Goal: Transaction & Acquisition: Download file/media

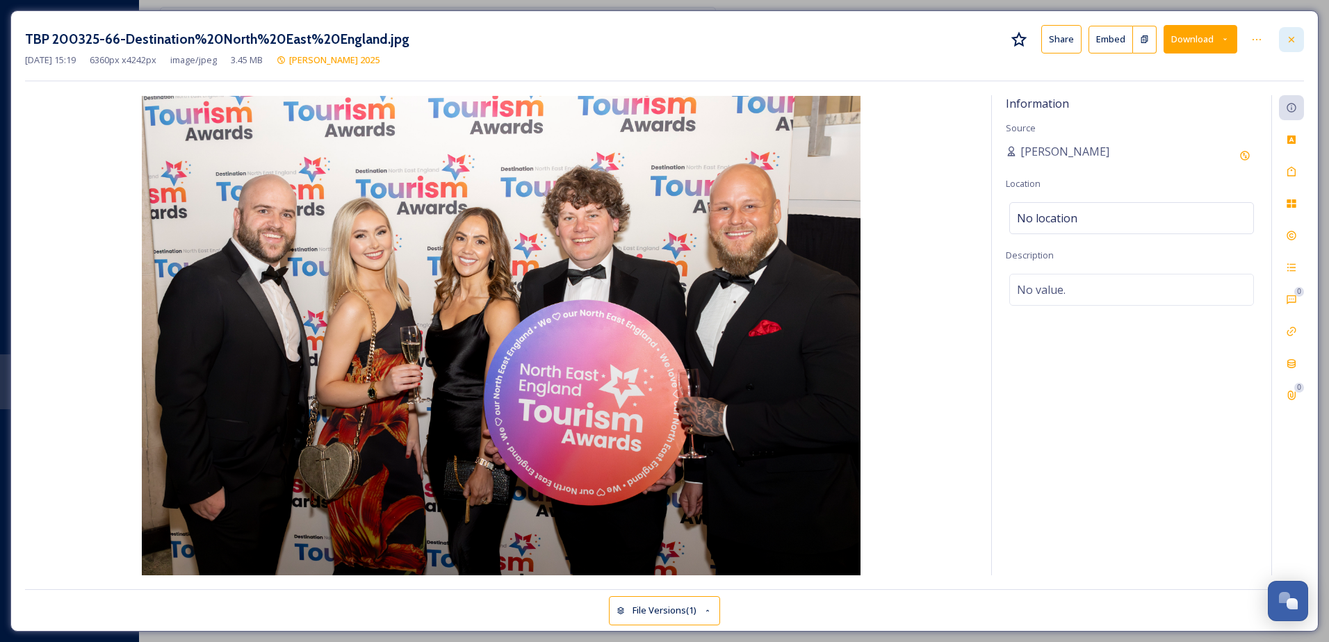
click at [1287, 40] on icon at bounding box center [1290, 39] width 11 height 11
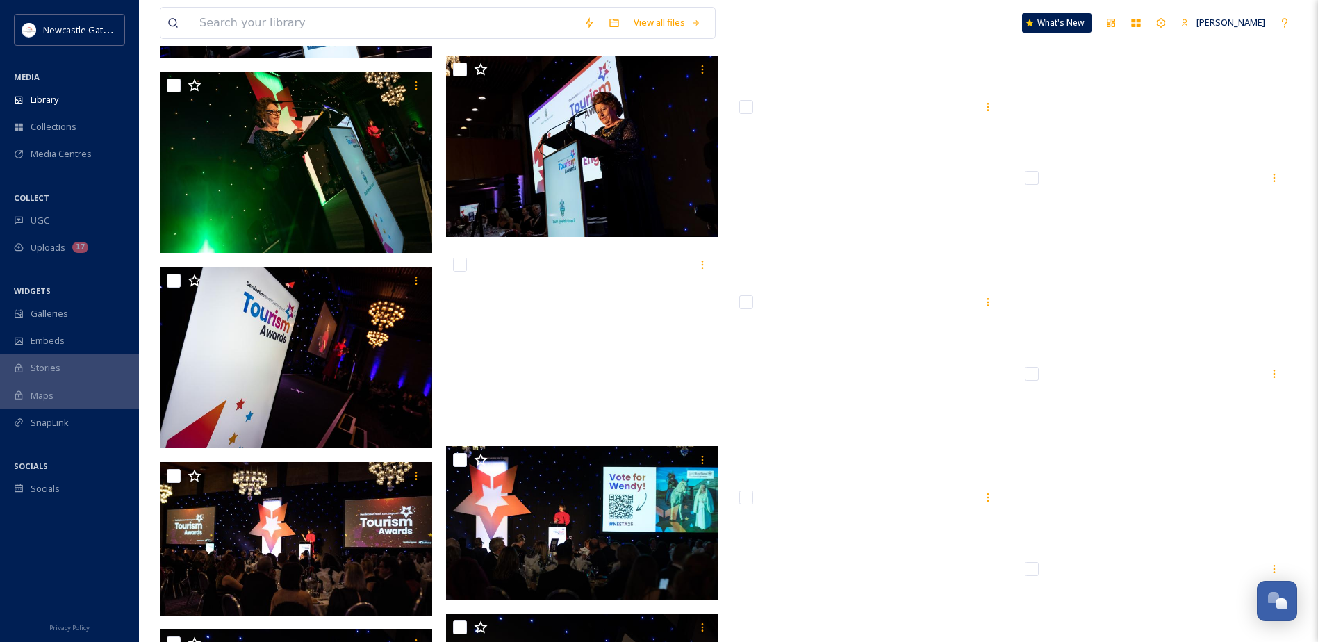
scroll to position [9581, 0]
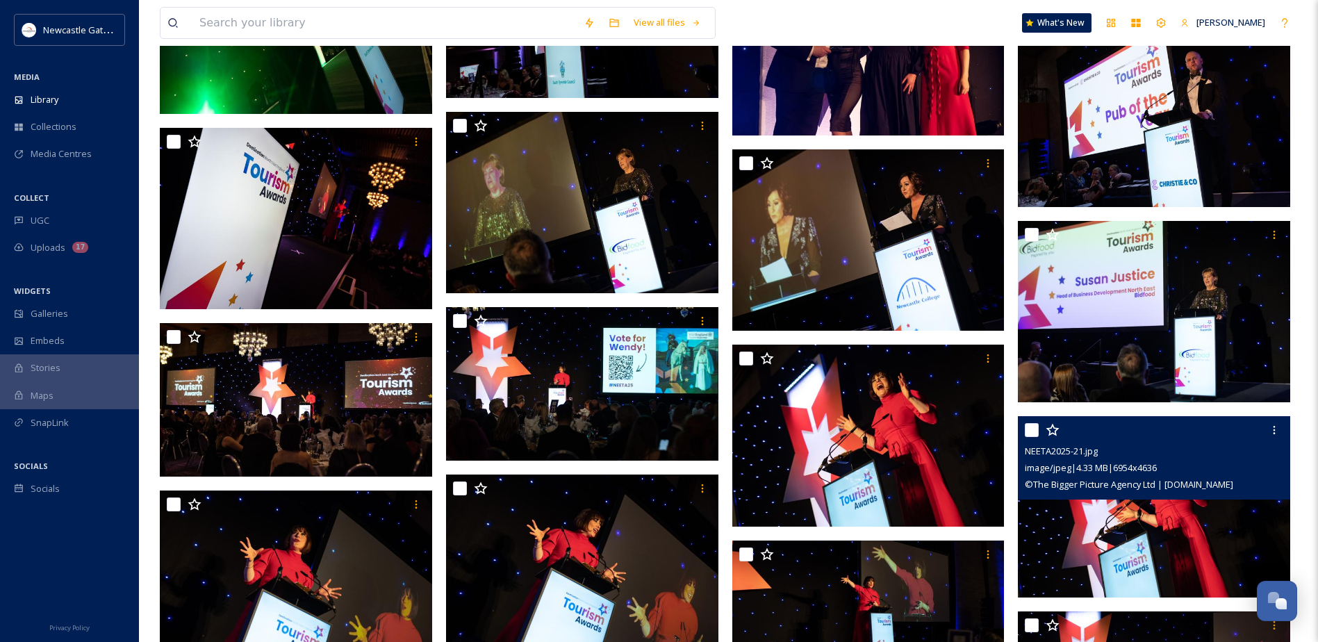
click at [1076, 536] on img at bounding box center [1154, 507] width 272 height 182
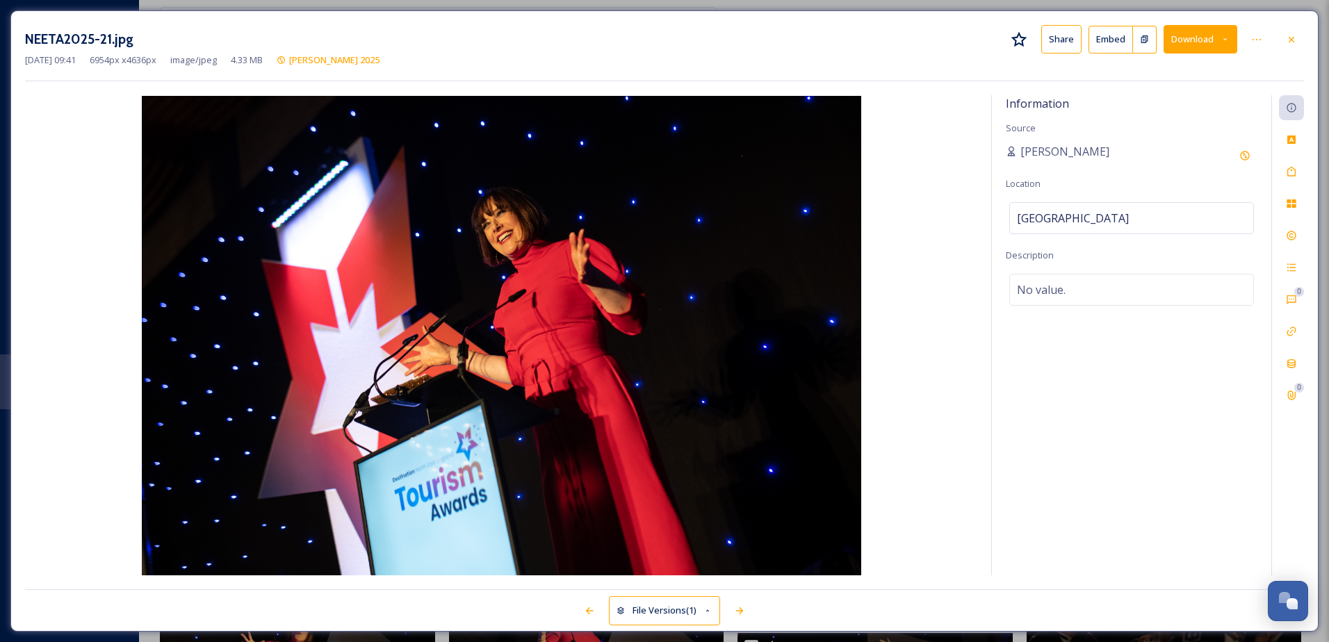
click at [1202, 38] on button "Download" at bounding box center [1200, 39] width 74 height 28
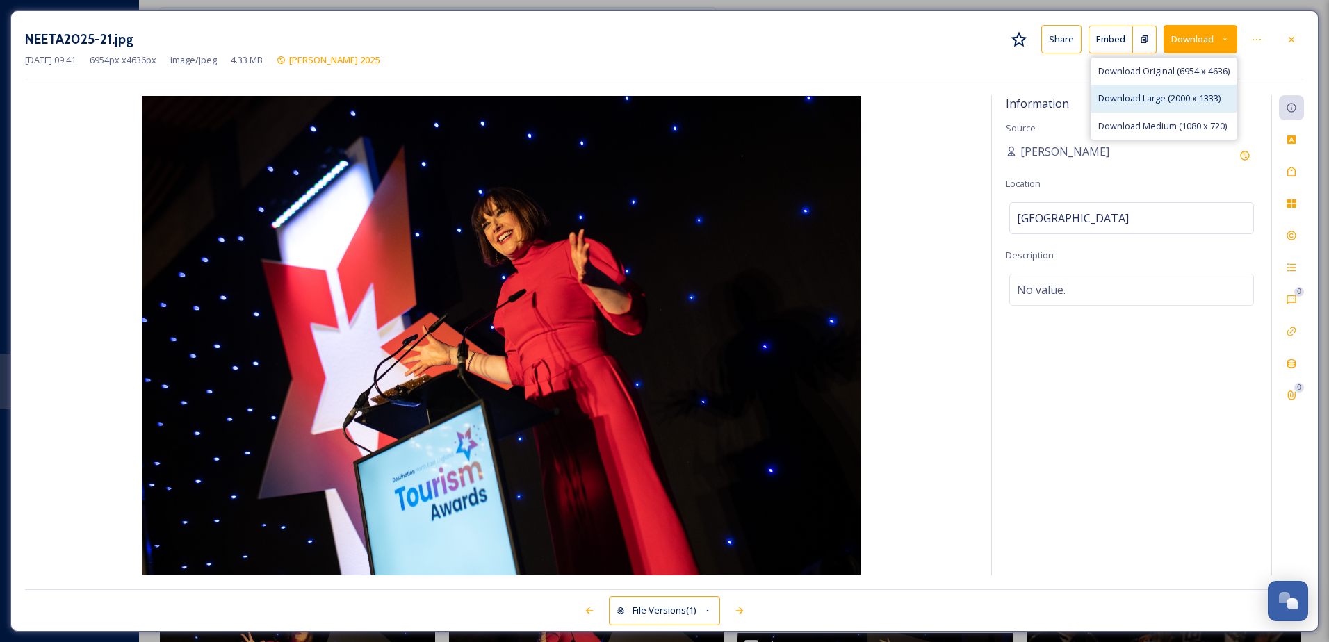
click at [1155, 105] on span "Download Large (2000 x 1333)" at bounding box center [1159, 98] width 122 height 13
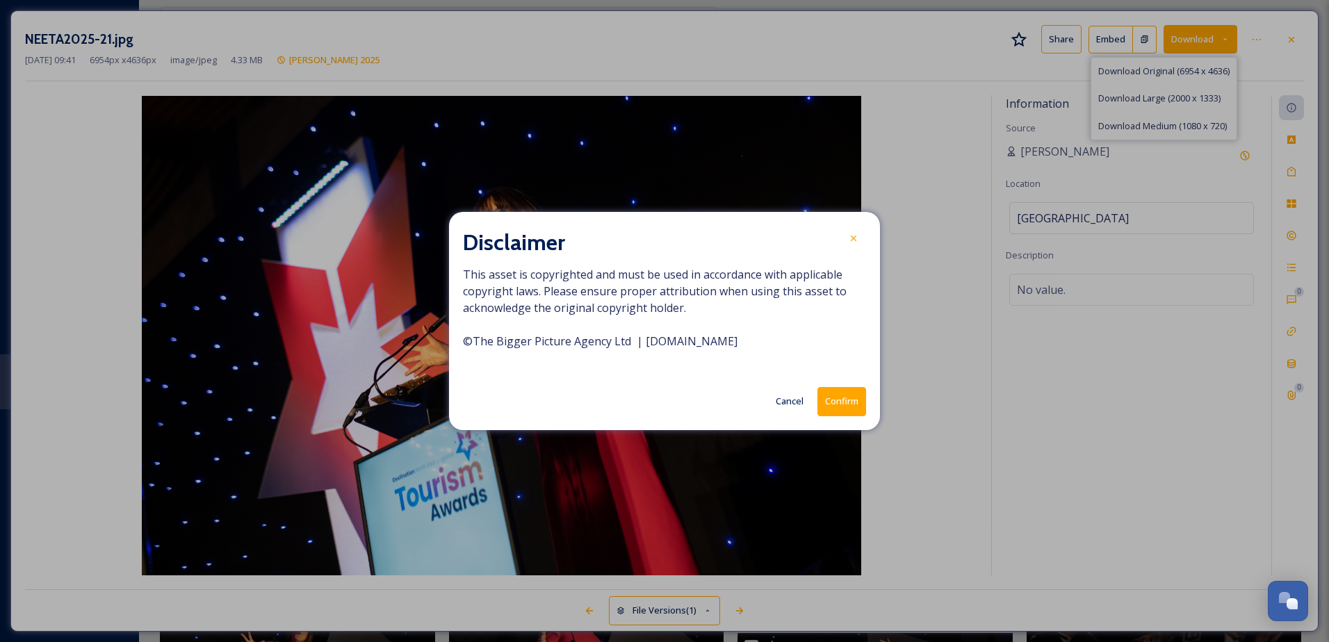
click at [834, 400] on button "Confirm" at bounding box center [841, 401] width 49 height 28
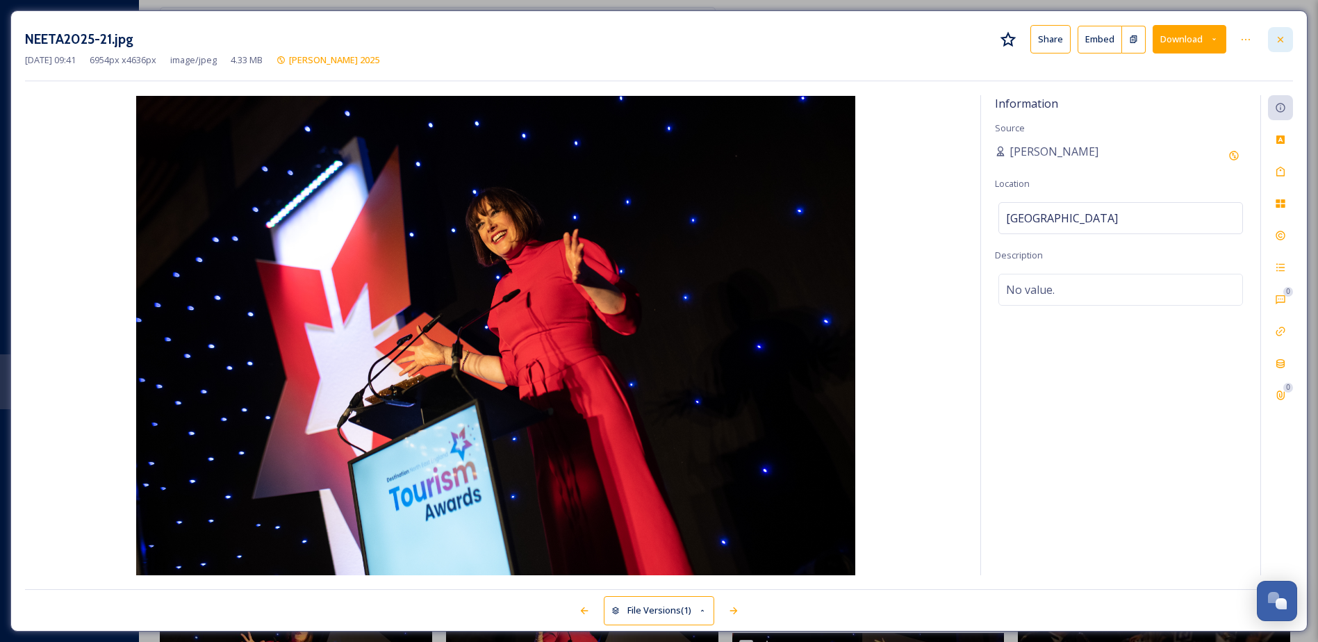
click at [1276, 41] on icon at bounding box center [1280, 39] width 11 height 11
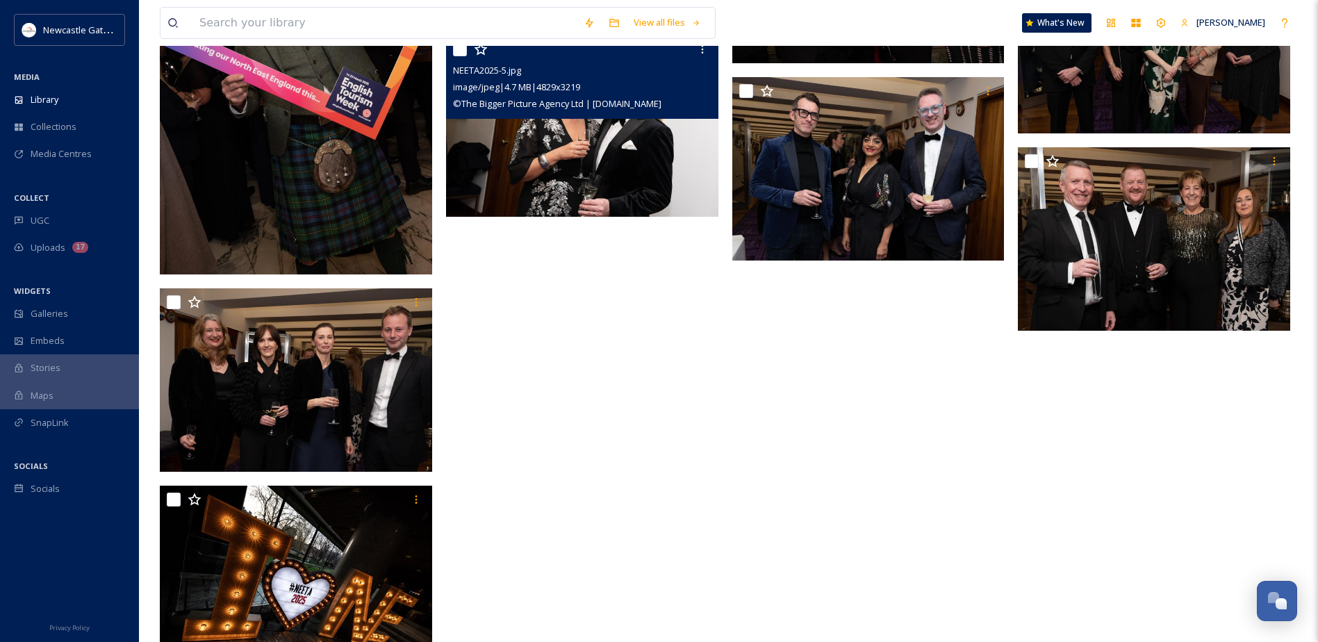
scroll to position [10748, 0]
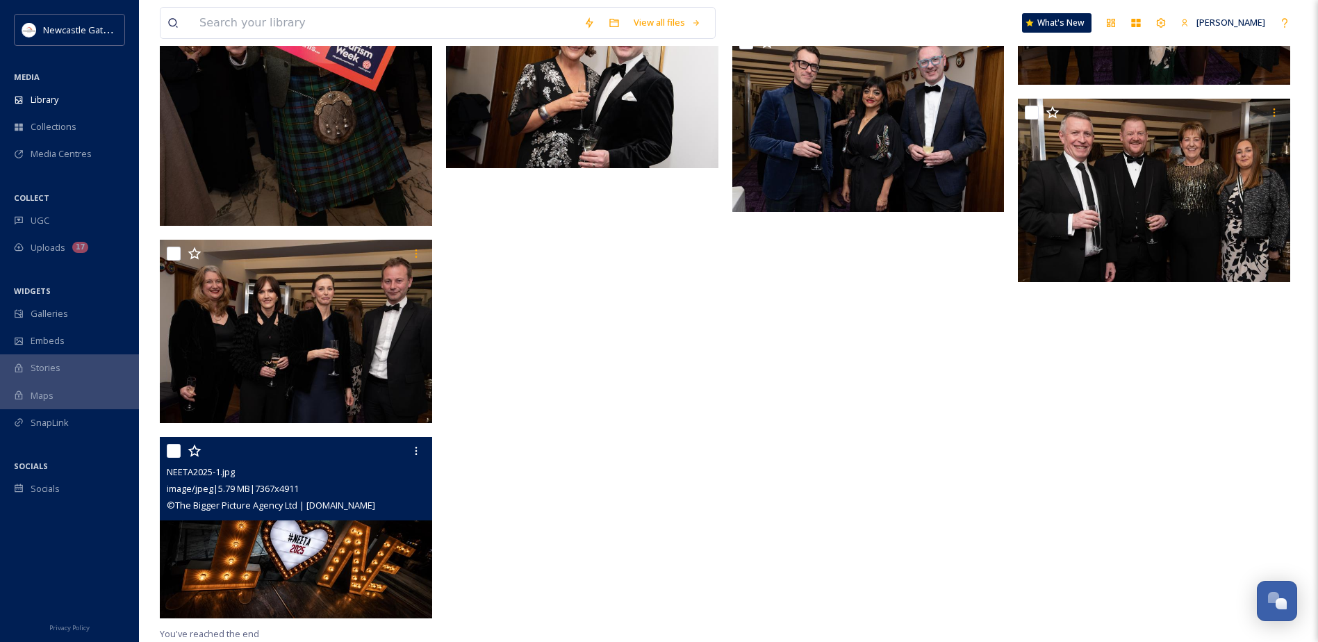
click at [338, 584] on img at bounding box center [296, 528] width 272 height 182
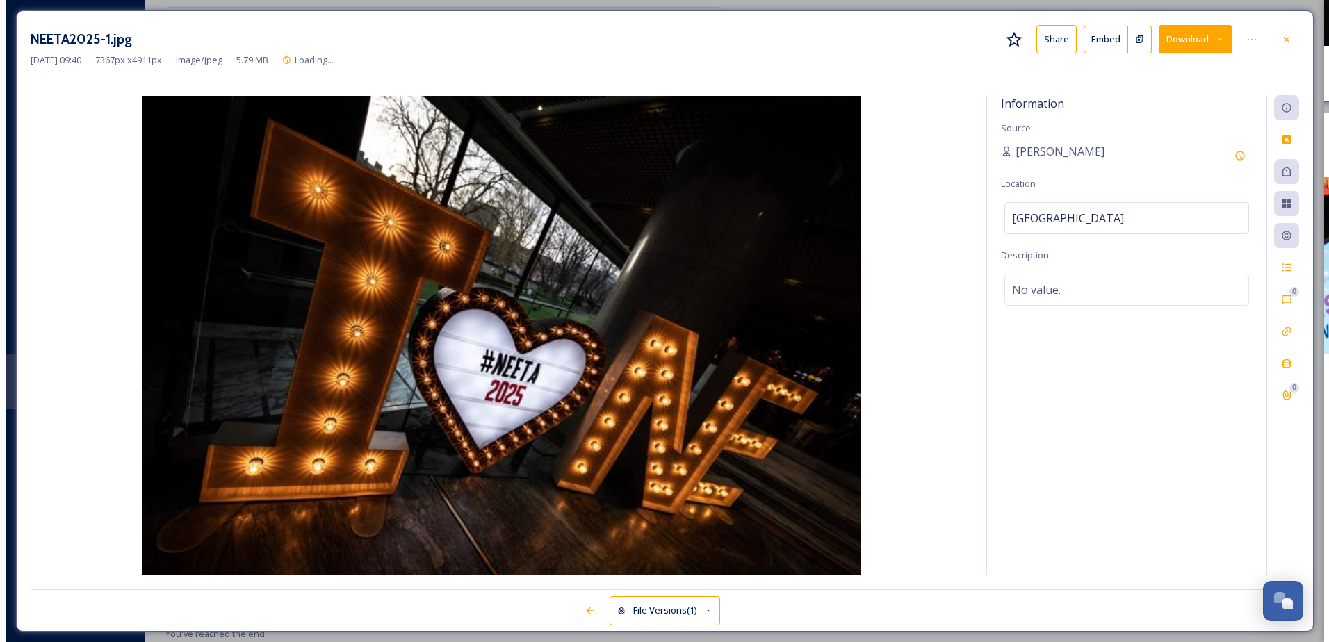
scroll to position [10550, 0]
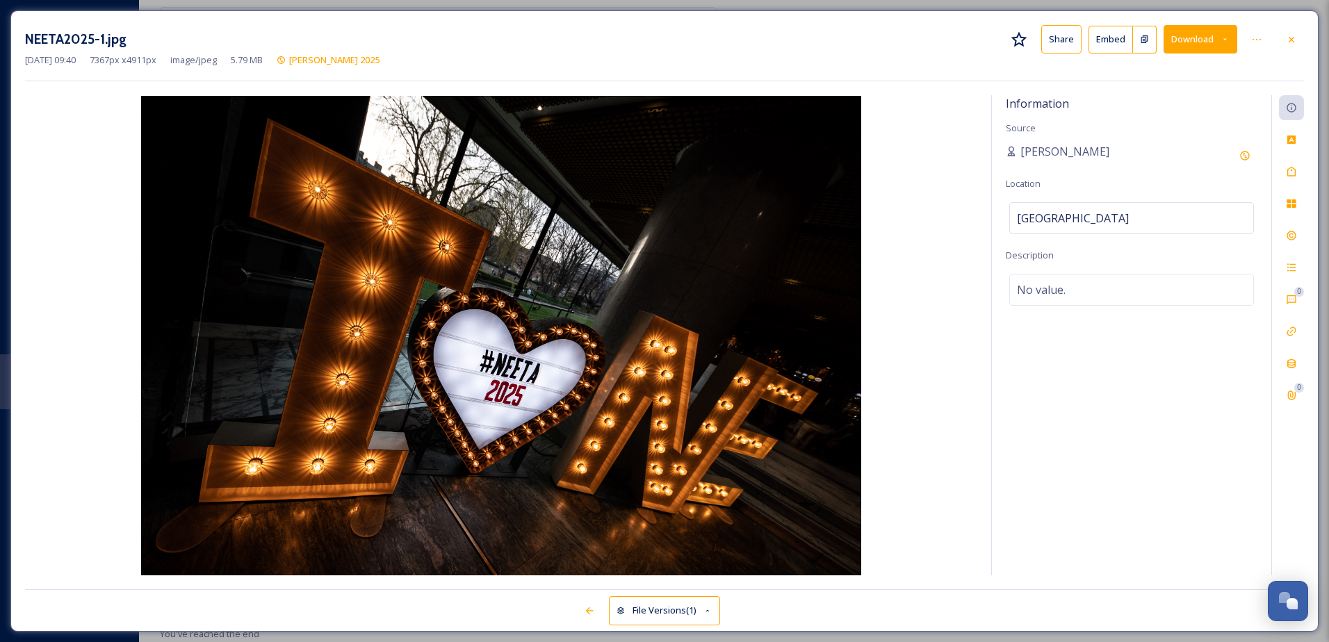
click at [1192, 44] on button "Download" at bounding box center [1200, 39] width 74 height 28
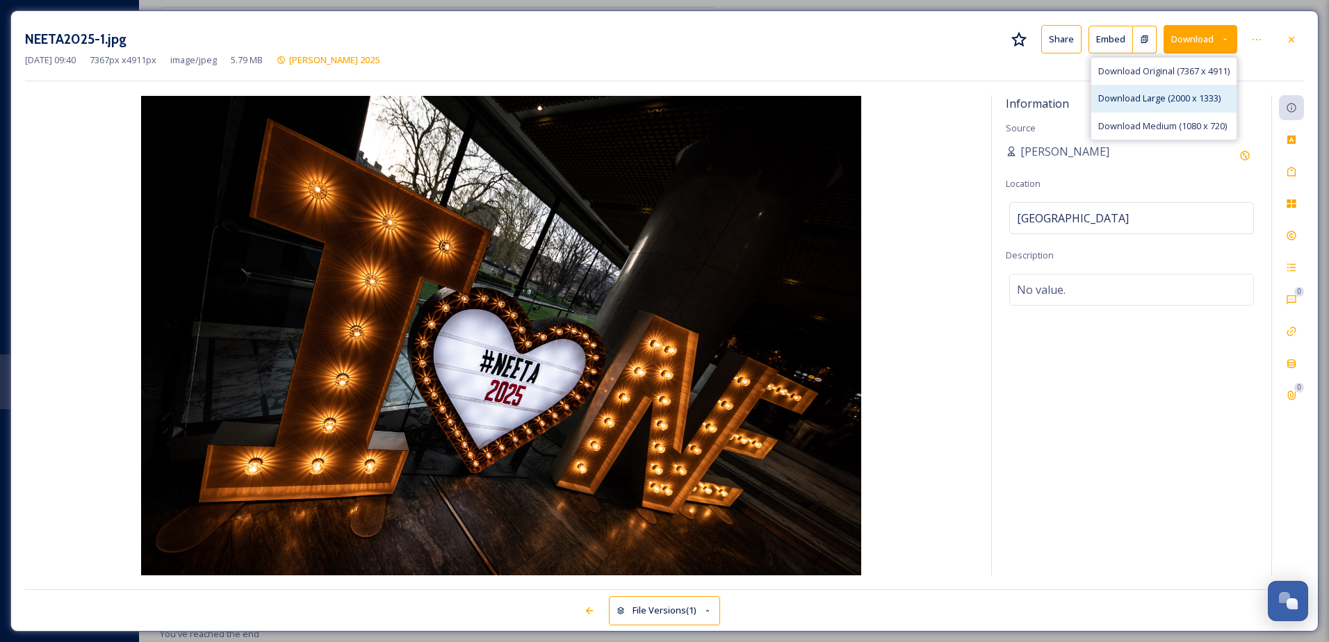
click at [1137, 88] on div "Download Large (2000 x 1333)" at bounding box center [1163, 98] width 145 height 27
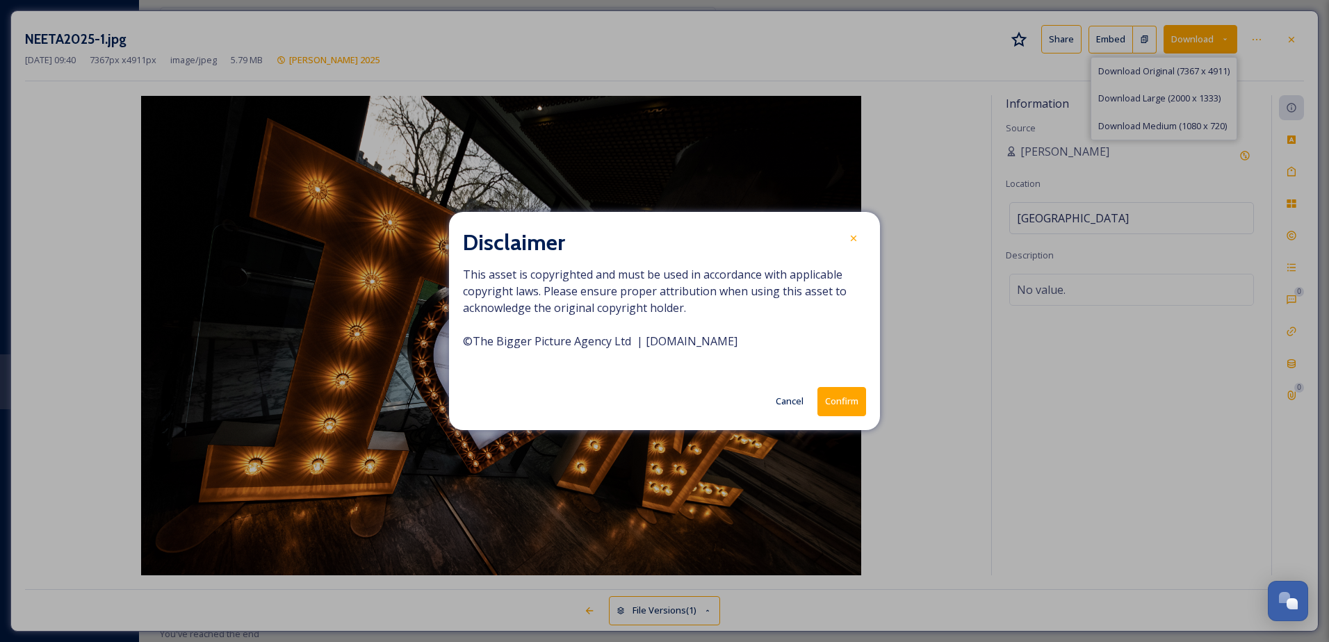
click at [848, 400] on button "Confirm" at bounding box center [841, 401] width 49 height 28
